Goal: Task Accomplishment & Management: Use online tool/utility

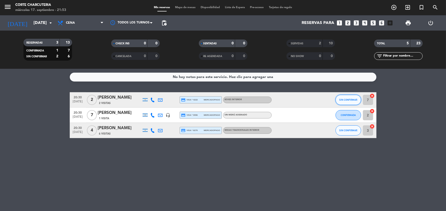
click at [348, 96] on button "SIN CONFIRMAR" at bounding box center [348, 100] width 26 height 10
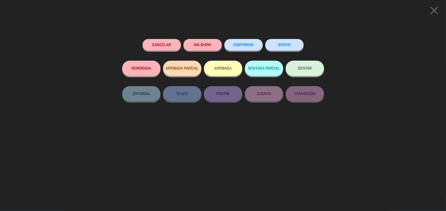
click at [278, 42] on button "SERVIR" at bounding box center [284, 44] width 38 height 11
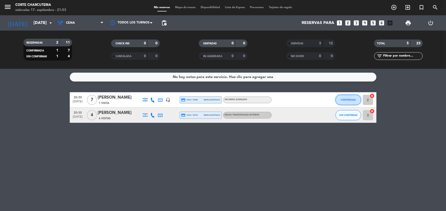
click at [347, 102] on button "CONFIRMADA" at bounding box center [348, 100] width 26 height 10
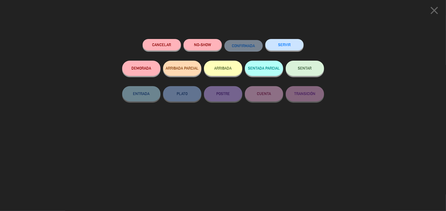
click at [289, 49] on button "SERVIR" at bounding box center [284, 44] width 38 height 11
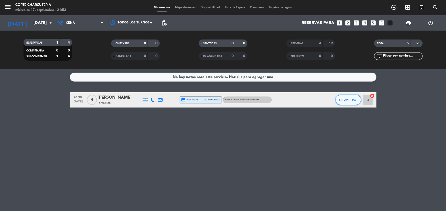
click at [351, 102] on button "SIN CONFIRMAR" at bounding box center [348, 100] width 26 height 10
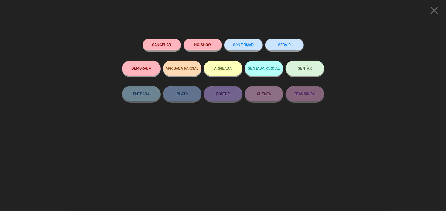
click at [271, 43] on button "SERVIR" at bounding box center [284, 44] width 38 height 11
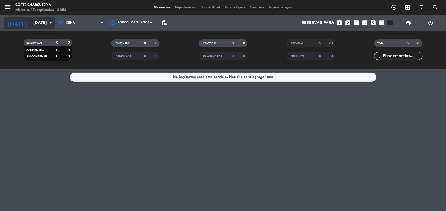
click at [40, 22] on input "[DATE]" at bounding box center [58, 23] width 54 height 10
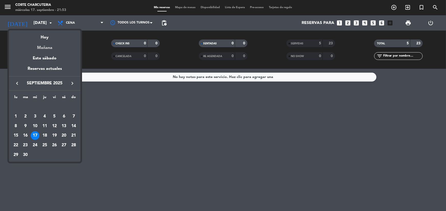
click at [47, 49] on div "Mañana" at bounding box center [45, 46] width 72 height 10
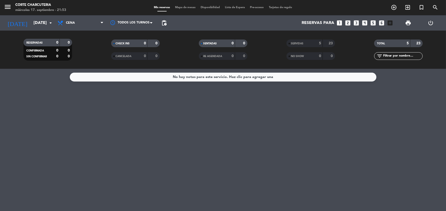
type input "[DEMOGRAPHIC_DATA][DATE]"
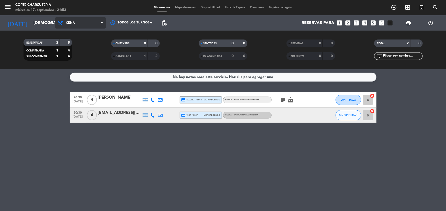
click at [95, 22] on span "Cena" at bounding box center [80, 22] width 51 height 11
click at [91, 46] on div "menu Corte Charcuteria [DATE] 17. septiembre - 21:53 Mis reservas Mapa de mesas…" at bounding box center [223, 34] width 446 height 69
